Goal: Transaction & Acquisition: Purchase product/service

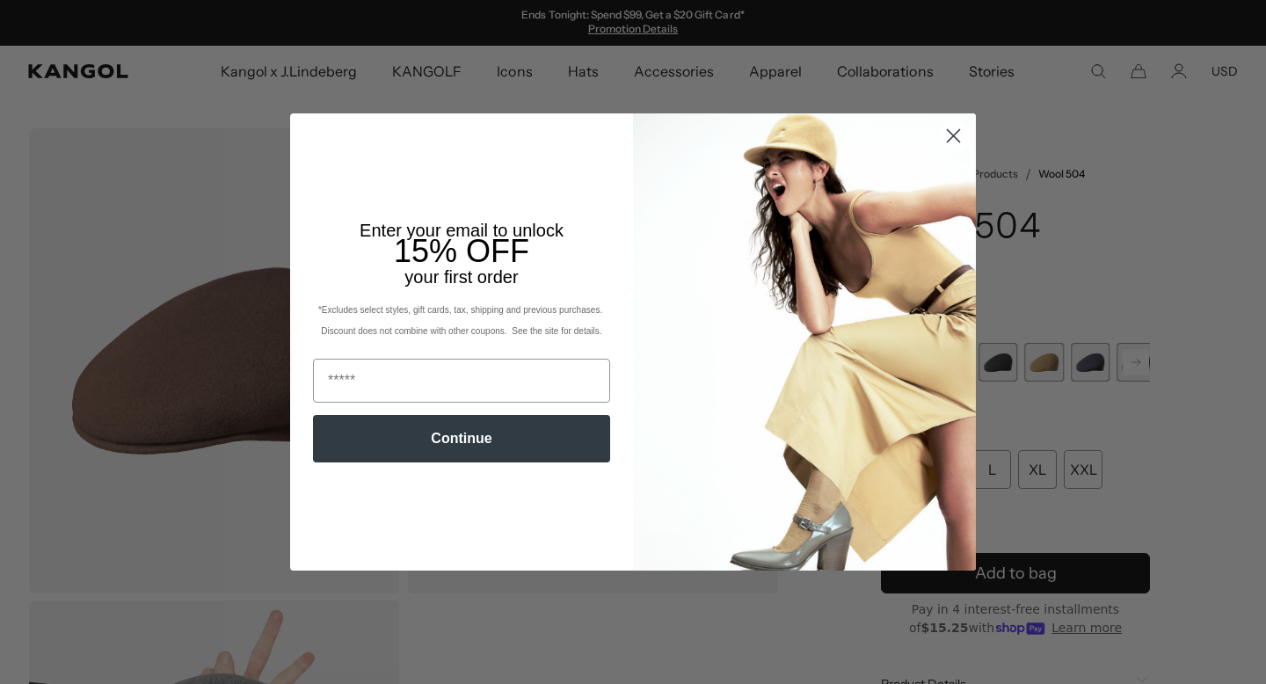
click at [956, 137] on circle "Close dialog" at bounding box center [953, 135] width 29 height 29
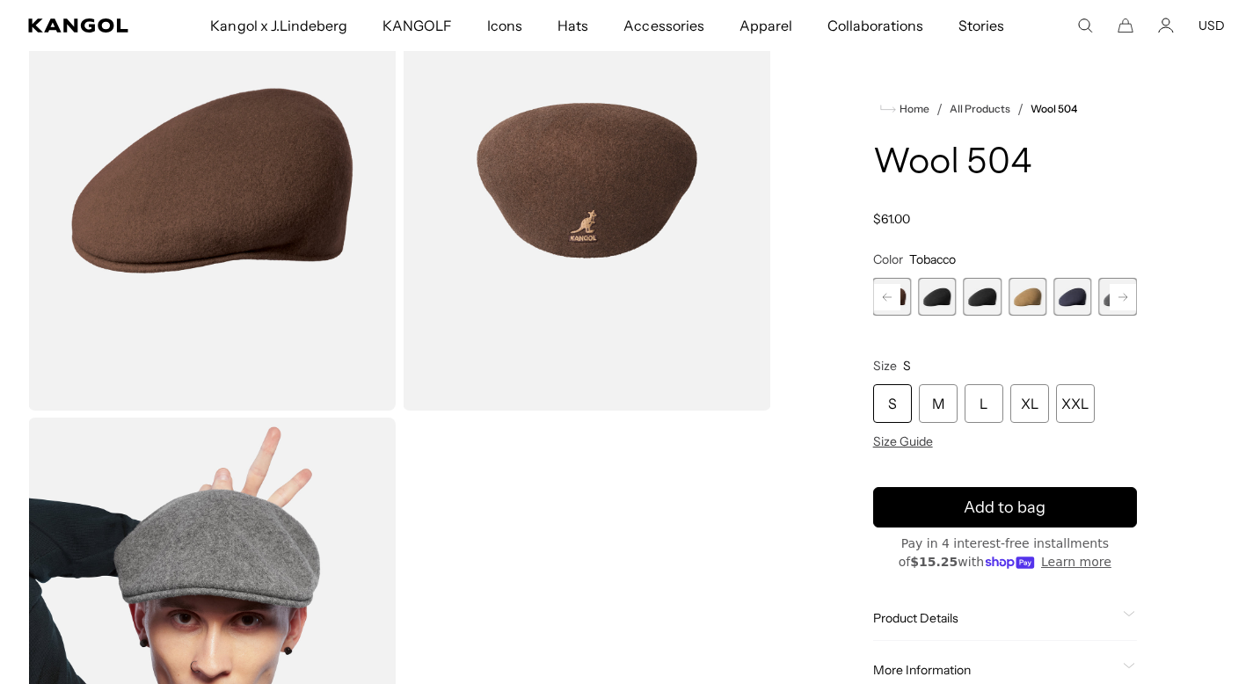
scroll to position [0, 362]
click at [907, 311] on span "8 of 21" at bounding box center [892, 297] width 38 height 38
click at [957, 312] on div "Butter Chiffon Variant sold out or unavailable Aquatic Variant sold out or unav…" at bounding box center [1005, 297] width 264 height 38
click at [937, 303] on span "9 of 21" at bounding box center [937, 297] width 38 height 38
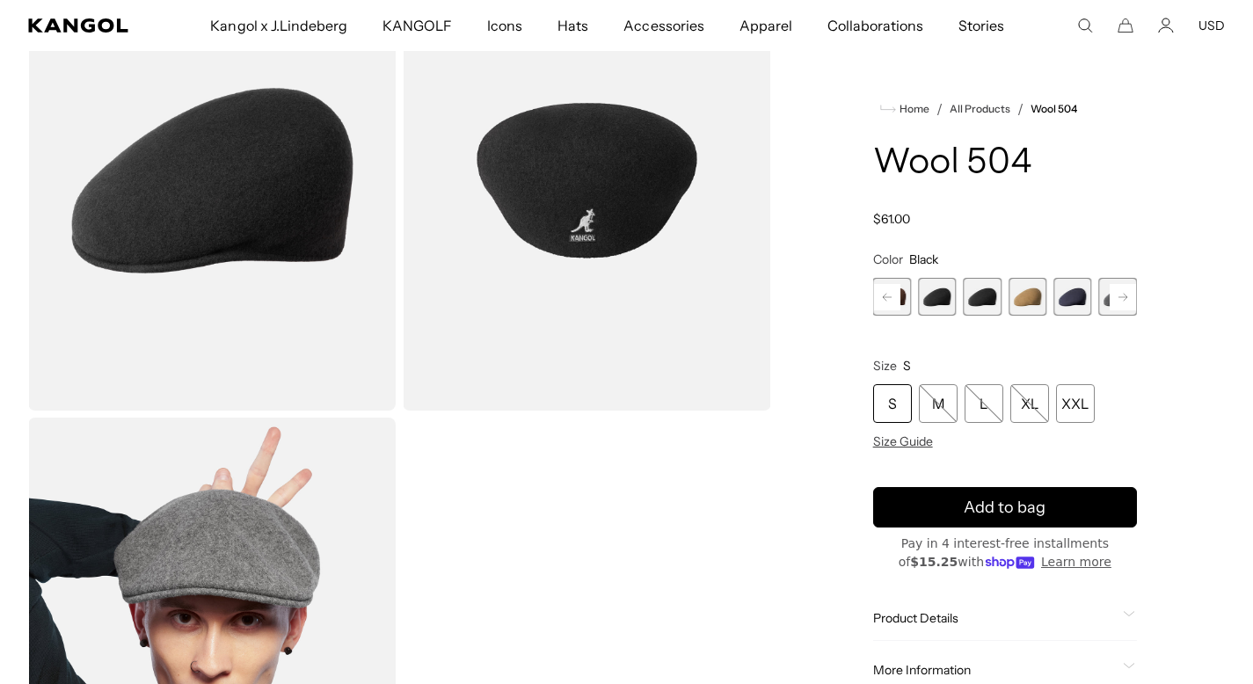
click at [963, 298] on span "10 of 21" at bounding box center [982, 297] width 38 height 38
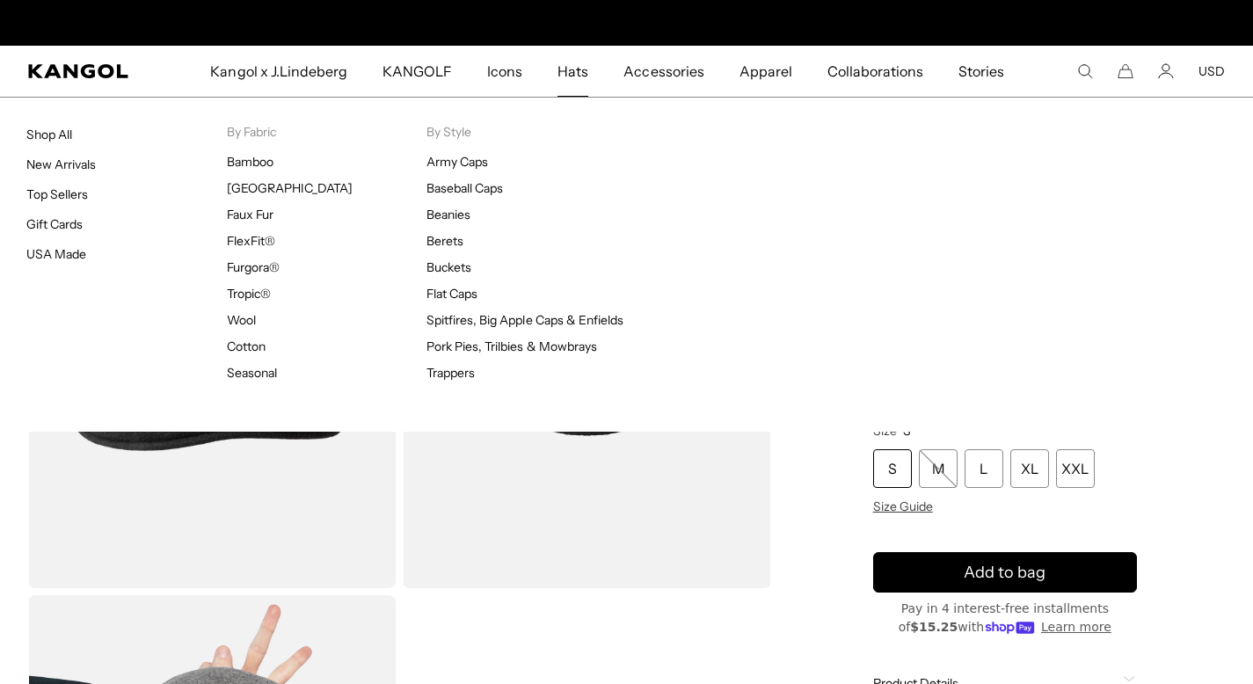
scroll to position [0, 362]
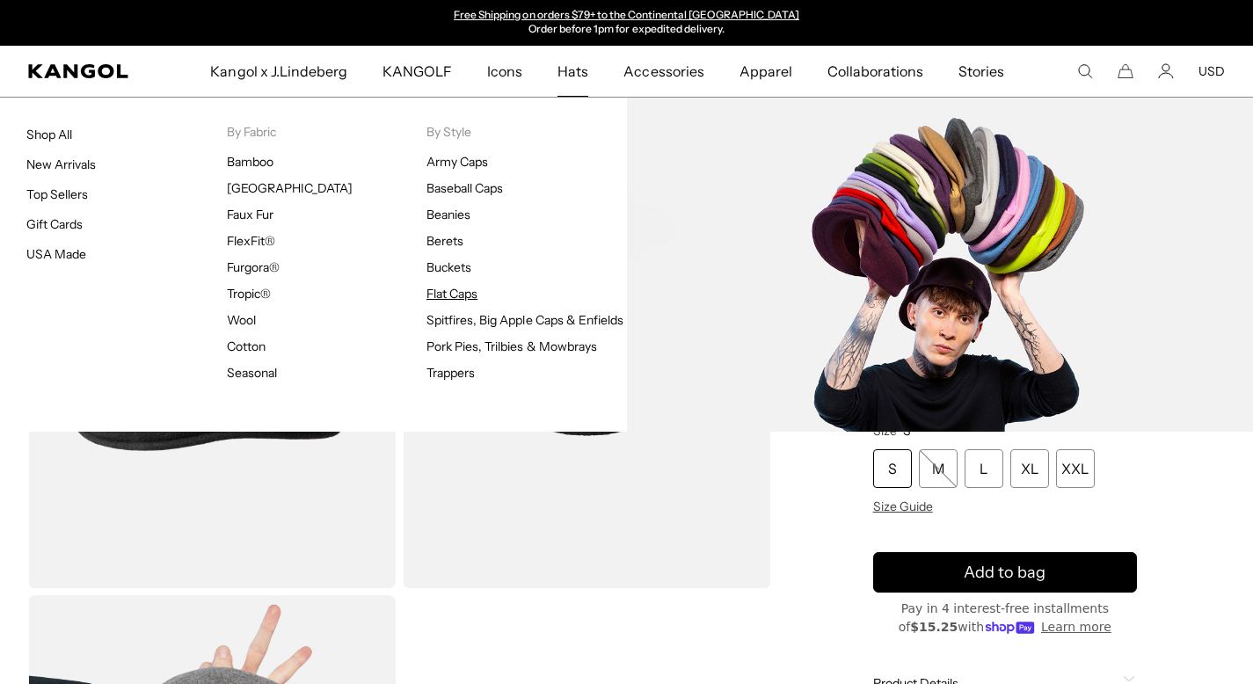
click at [447, 294] on link "Flat Caps" at bounding box center [452, 294] width 51 height 16
